Goal: Task Accomplishment & Management: Use online tool/utility

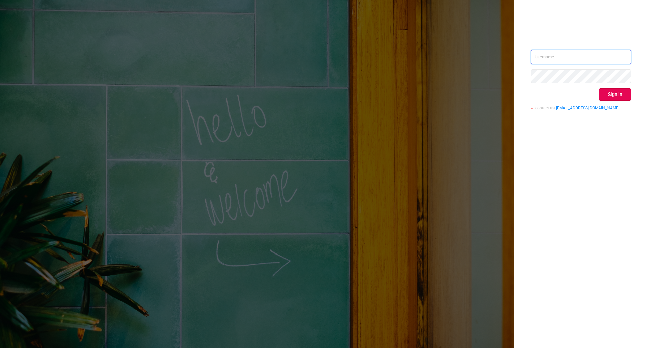
click at [557, 51] on input "text" at bounding box center [581, 57] width 100 height 14
type input "[PERSON_NAME][EMAIL_ADDRESS][DOMAIN_NAME]"
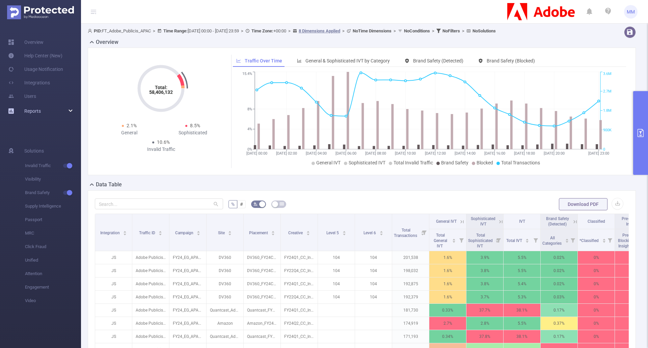
click at [70, 111] on div "Reports" at bounding box center [40, 111] width 81 height 14
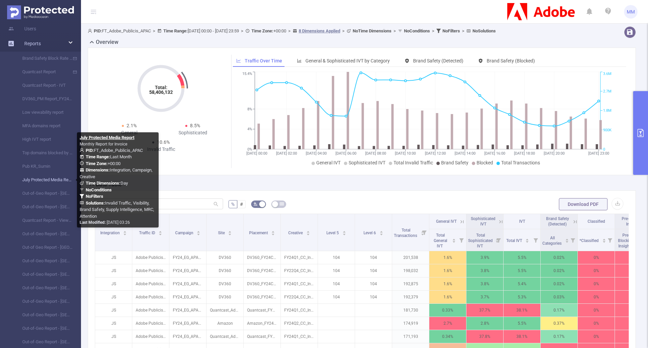
click at [45, 185] on link "July Protected Media Report" at bounding box center [43, 180] width 59 height 14
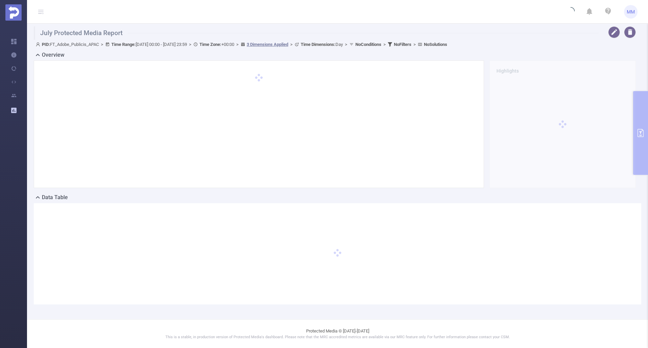
type input "[DATE] 00:00"
type input "[DATE] 23:59"
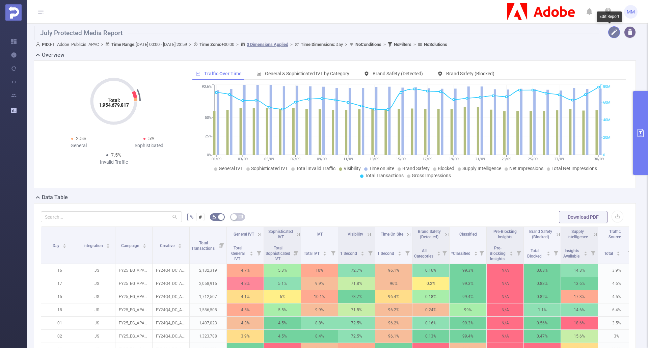
click at [609, 35] on button "button" at bounding box center [614, 32] width 12 height 12
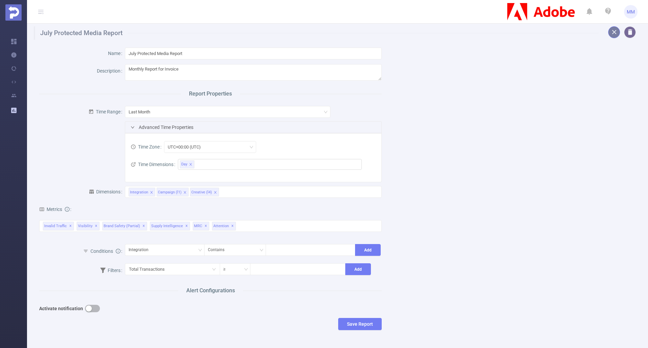
click at [610, 35] on button "button" at bounding box center [614, 32] width 12 height 12
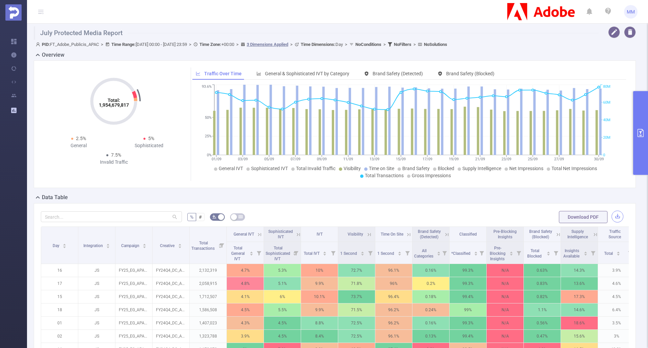
click at [615, 216] on button "button" at bounding box center [618, 217] width 12 height 12
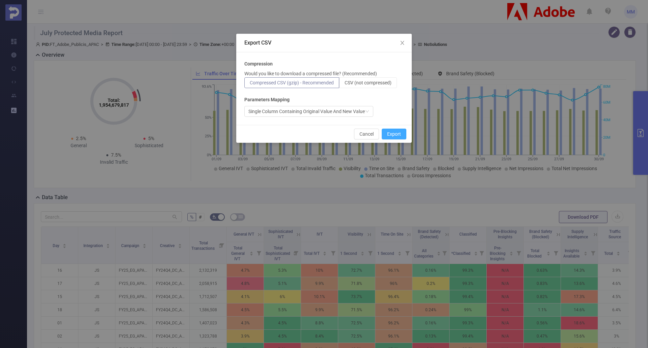
click at [398, 138] on button "Export" at bounding box center [394, 134] width 25 height 11
